Goal: Task Accomplishment & Management: Use online tool/utility

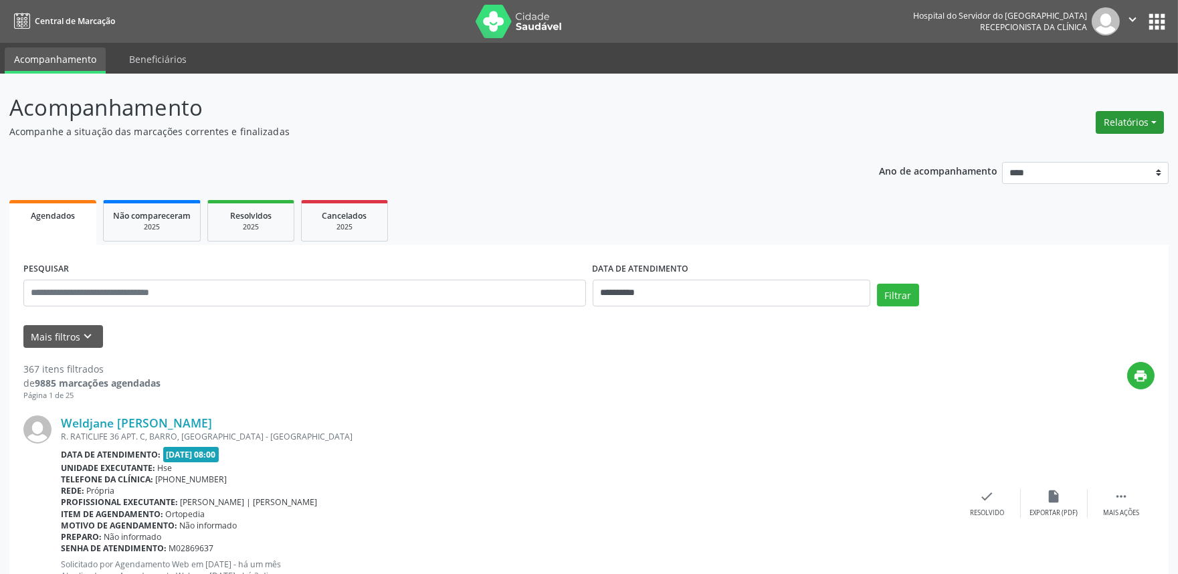
click at [1131, 123] on button "Relatórios" at bounding box center [1130, 122] width 68 height 23
click at [1078, 150] on link "Agendamentos" at bounding box center [1092, 150] width 144 height 19
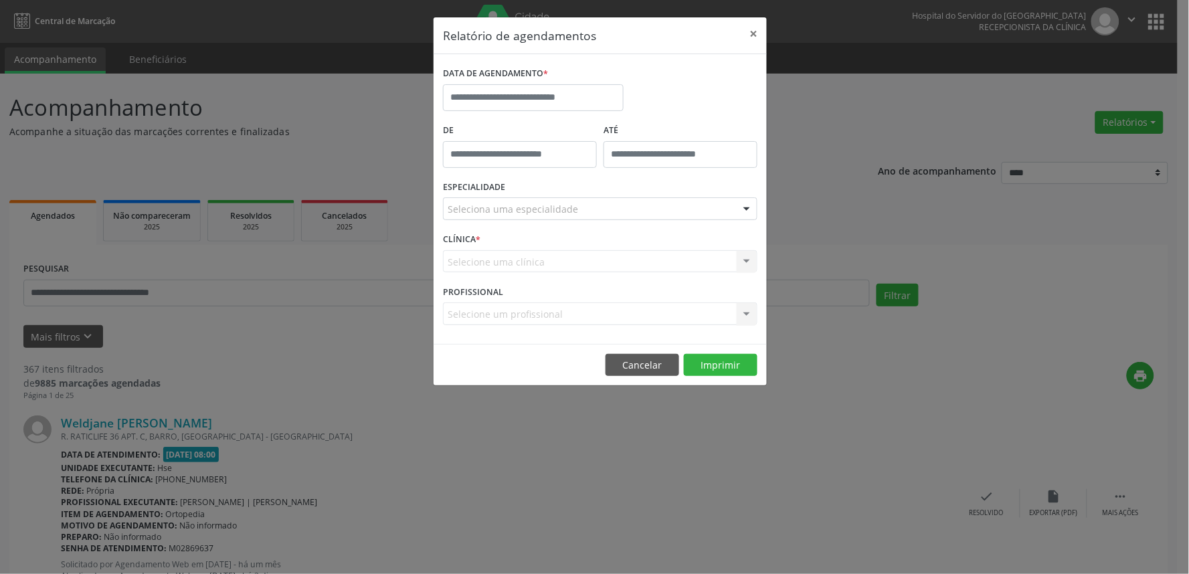
click at [583, 83] on div "DATA DE AGENDAMENTO *" at bounding box center [533, 74] width 181 height 21
click at [578, 96] on input "text" at bounding box center [533, 97] width 181 height 27
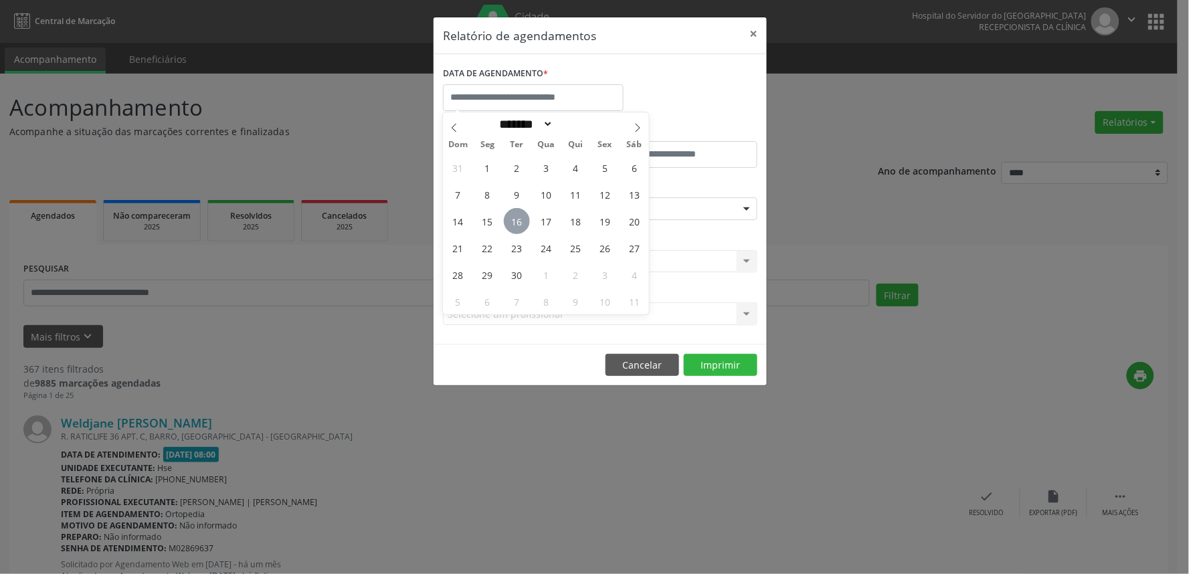
click at [525, 223] on span "16" at bounding box center [517, 221] width 26 height 26
type input "**********"
click at [525, 223] on span "16" at bounding box center [517, 221] width 26 height 26
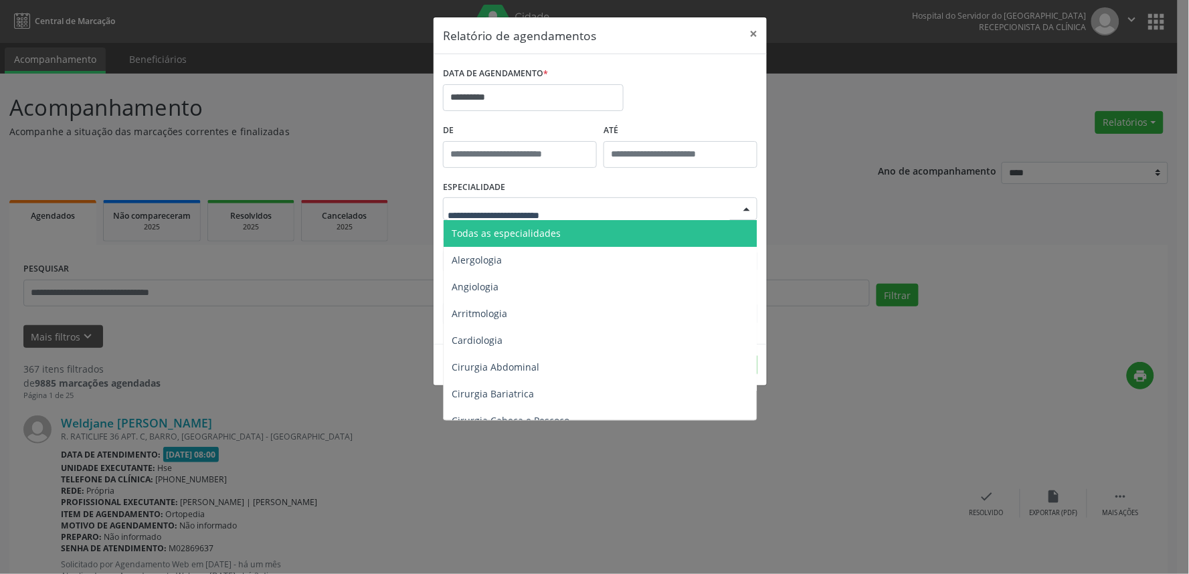
click at [532, 235] on span "Todas as especialidades" at bounding box center [506, 233] width 109 height 13
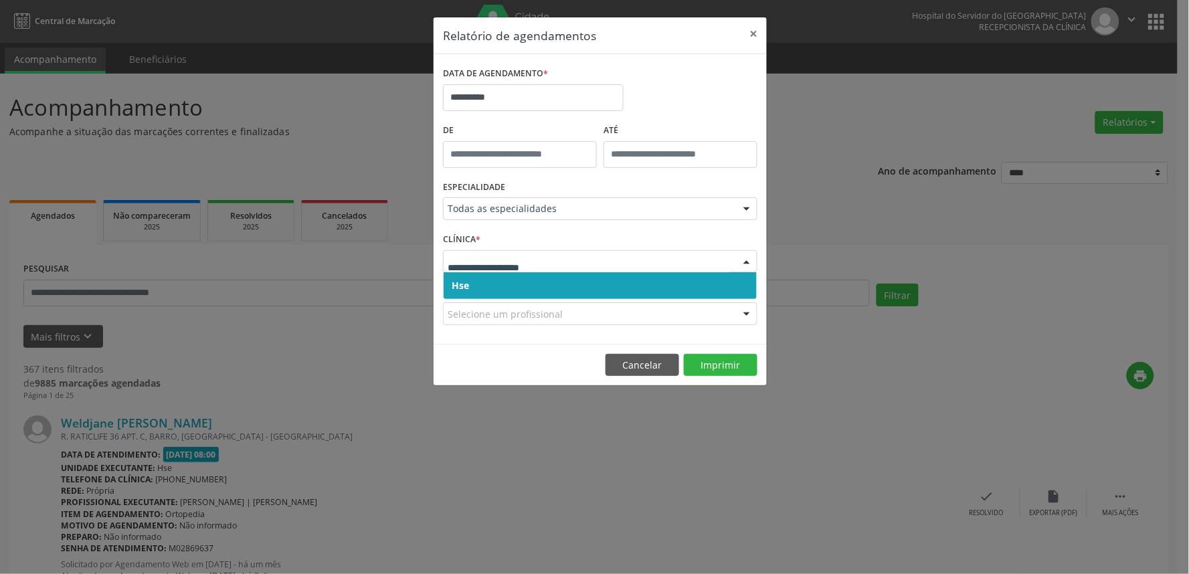
click at [529, 282] on span "Hse" at bounding box center [600, 285] width 313 height 27
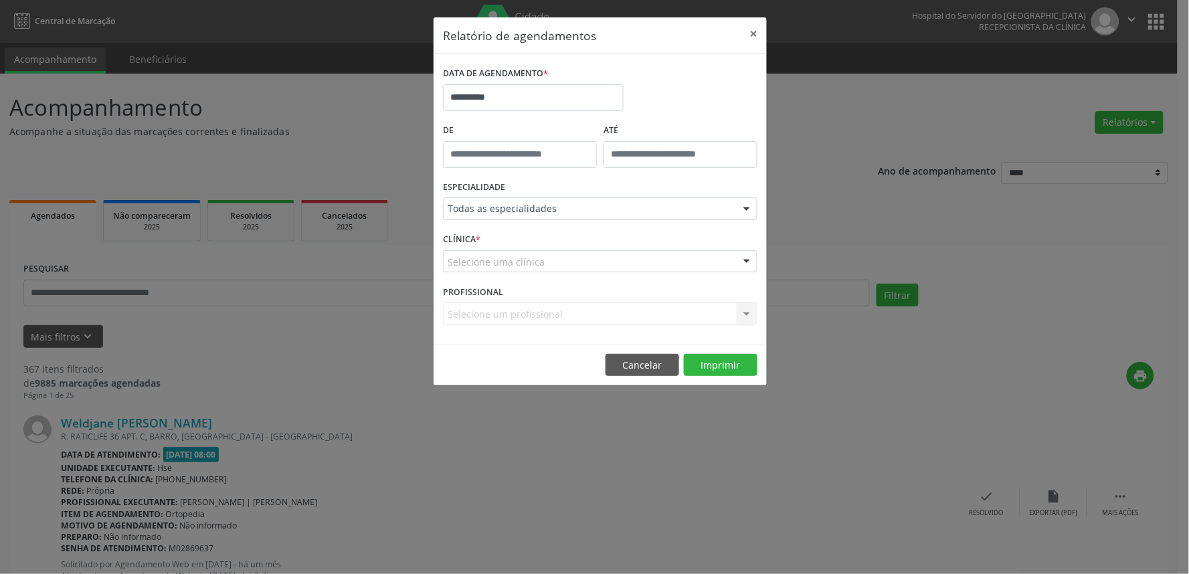
drag, startPoint x: 529, startPoint y: 282, endPoint x: 533, endPoint y: 273, distance: 10.5
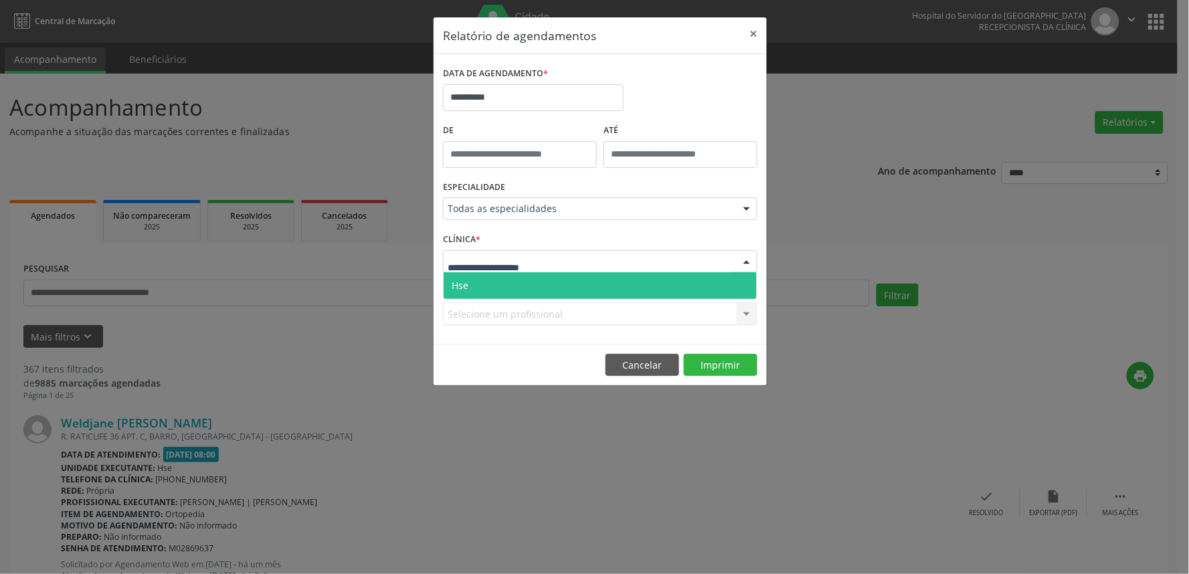
click at [533, 278] on span "Hse" at bounding box center [600, 285] width 313 height 27
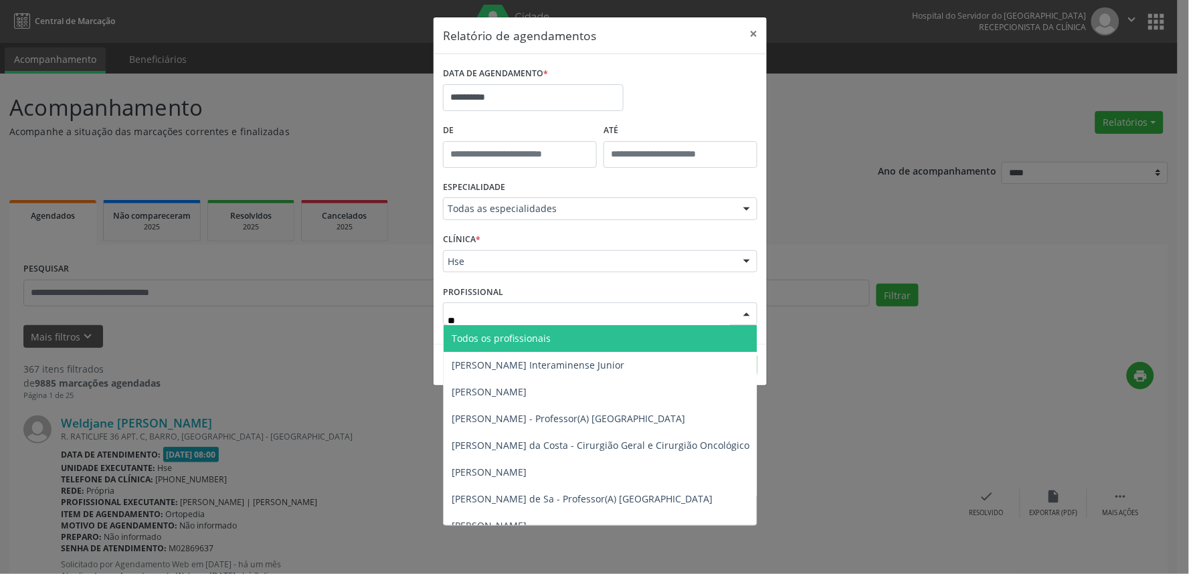
type input "***"
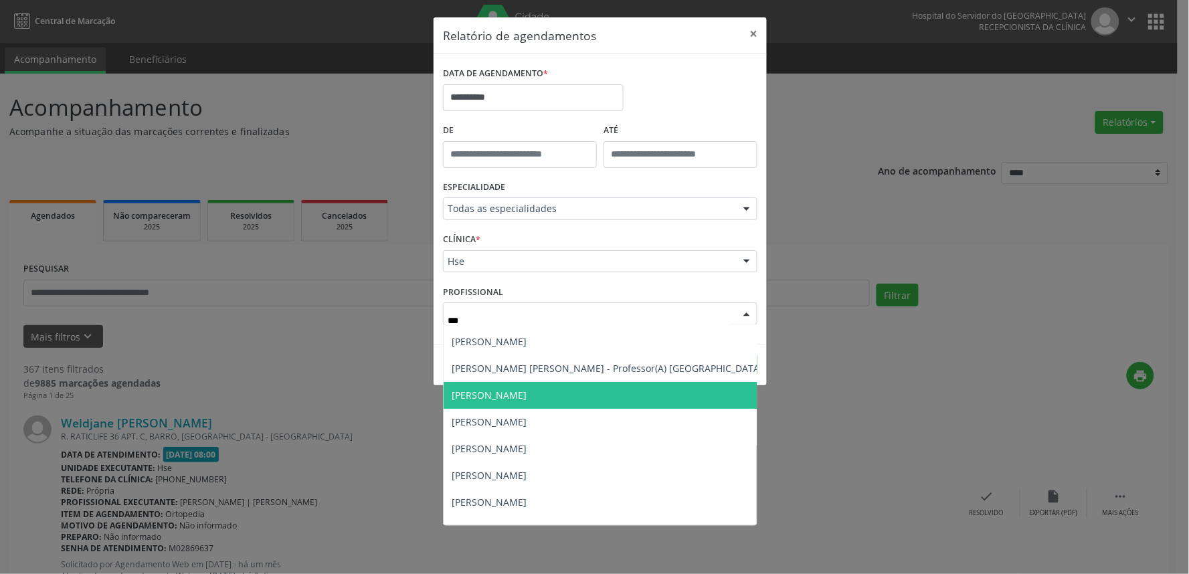
scroll to position [74, 0]
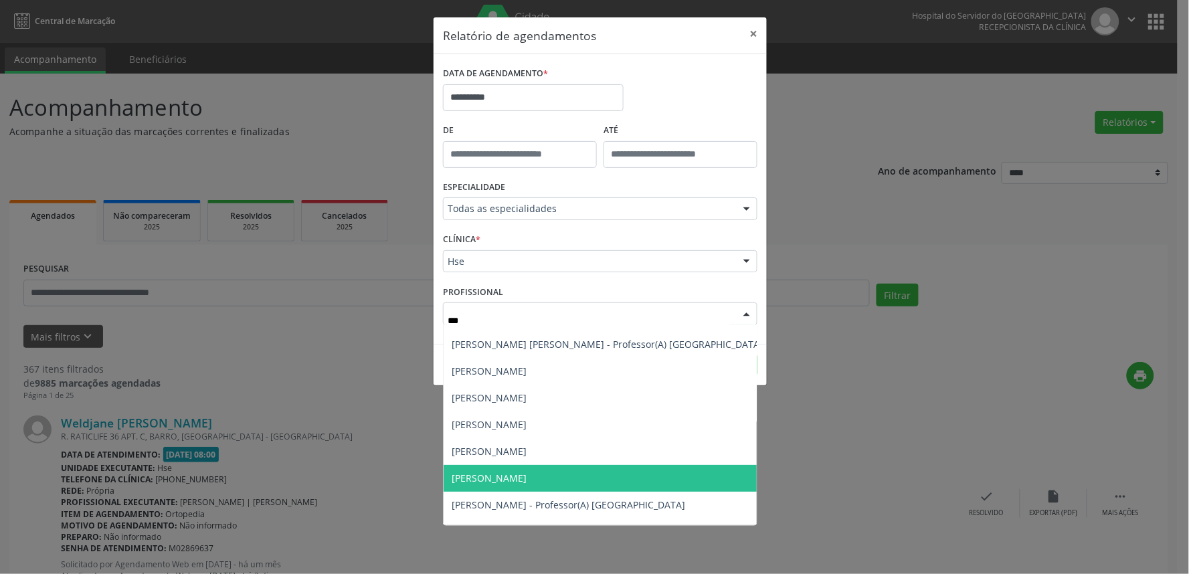
click at [525, 478] on span "[PERSON_NAME]" at bounding box center [489, 478] width 75 height 13
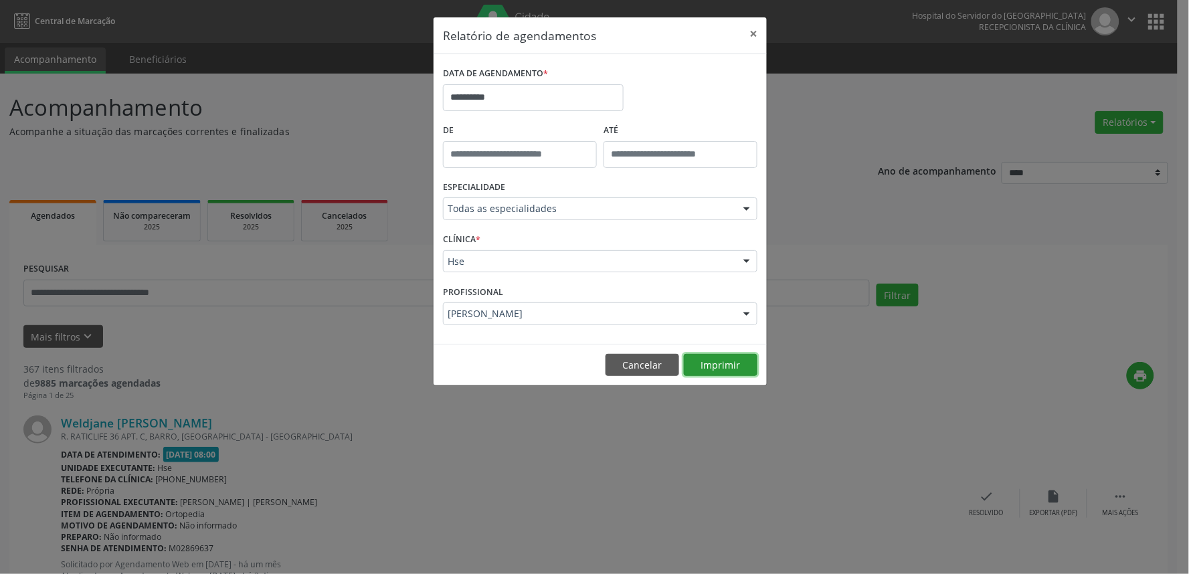
click at [737, 361] on button "Imprimir" at bounding box center [721, 365] width 74 height 23
